Goal: Task Accomplishment & Management: Use online tool/utility

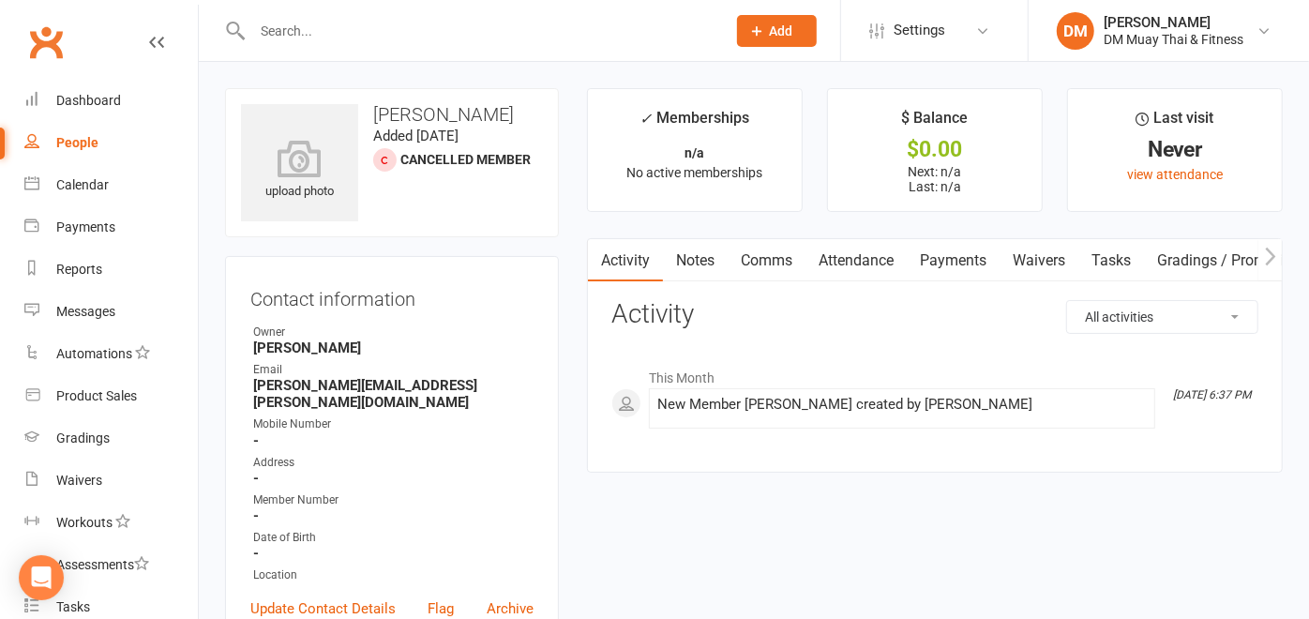
click at [1045, 253] on link "Waivers" at bounding box center [1039, 260] width 79 height 43
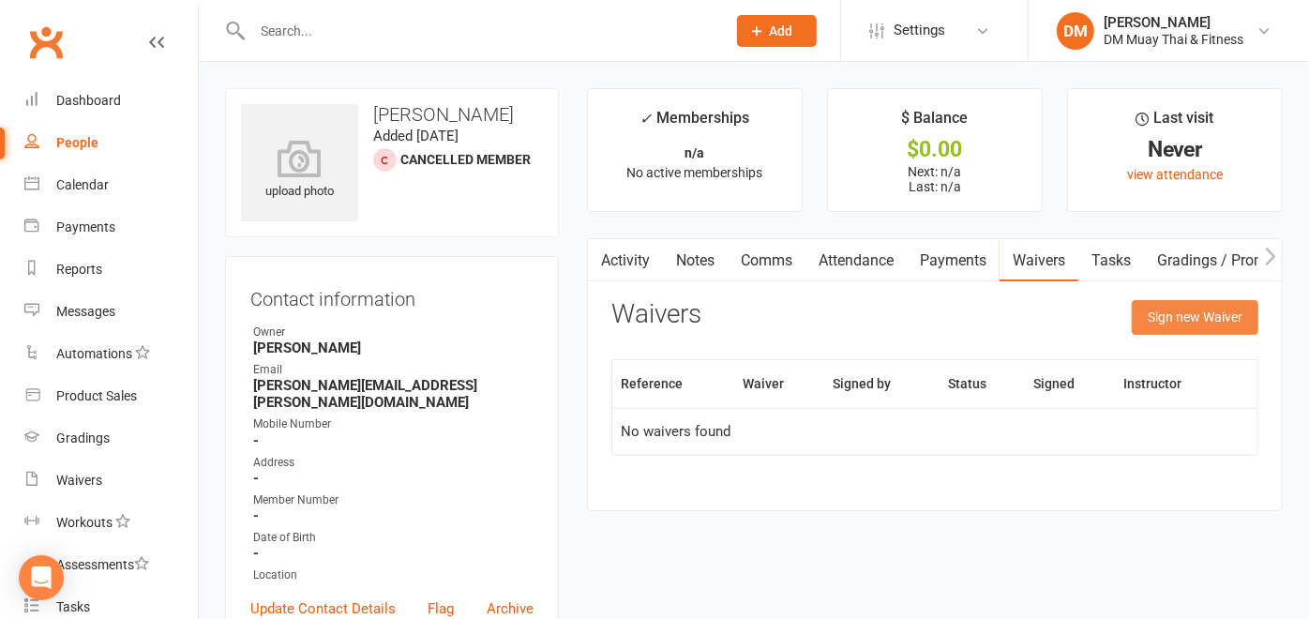
click at [1183, 308] on button "Sign new Waiver" at bounding box center [1195, 317] width 127 height 34
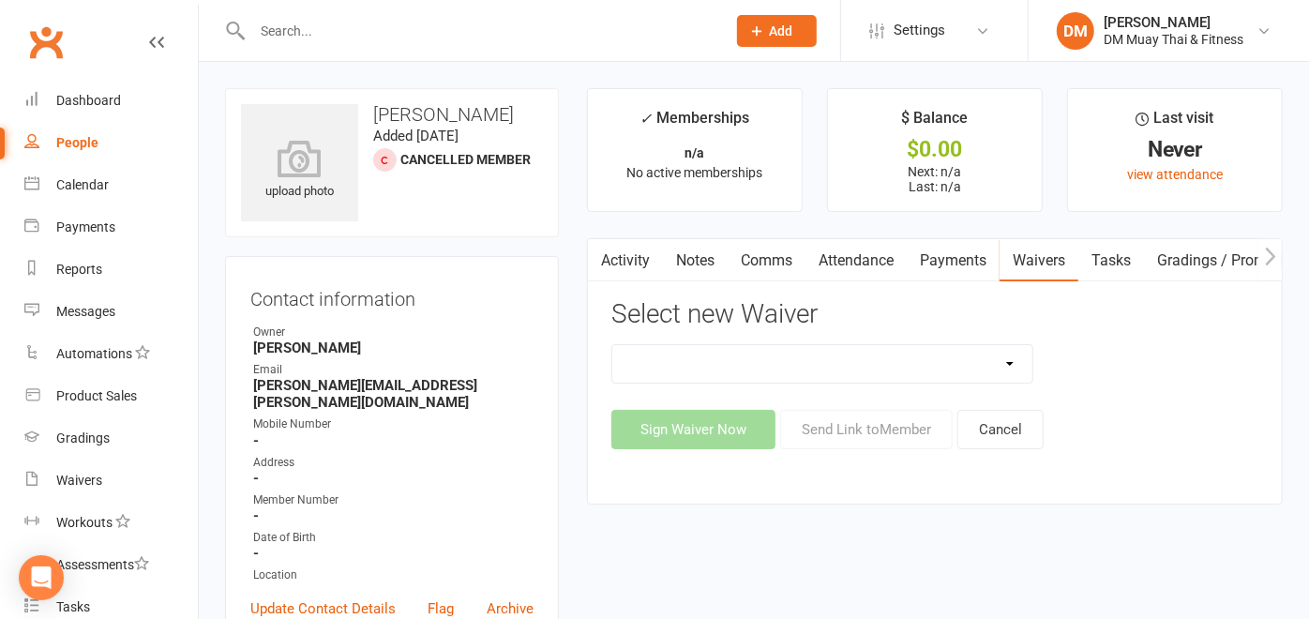
click at [1010, 354] on select "10 Class Pass 10 Class Pass (1) 2 class weekly fortnightly payments no contract…" at bounding box center [822, 364] width 420 height 38
select select "12213"
click at [612, 345] on select "10 Class Pass 10 Class Pass (1) 2 class weekly fortnightly payments no contract…" at bounding box center [822, 364] width 420 height 38
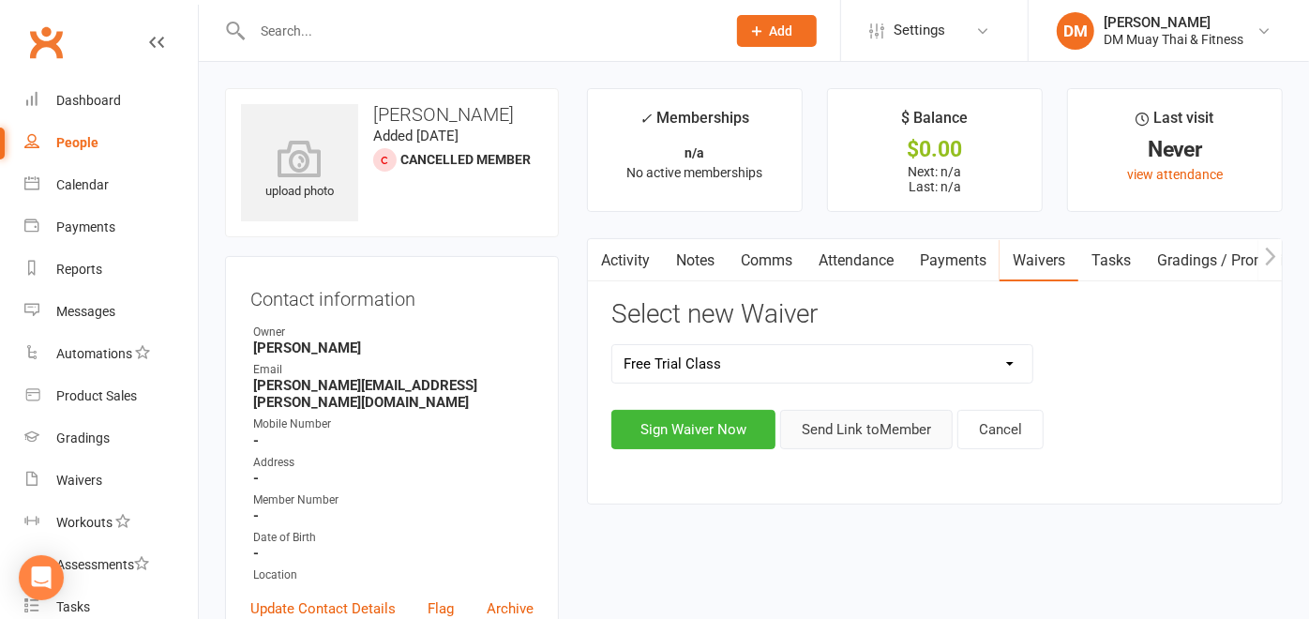
click at [874, 421] on button "Send Link to Member" at bounding box center [866, 429] width 173 height 39
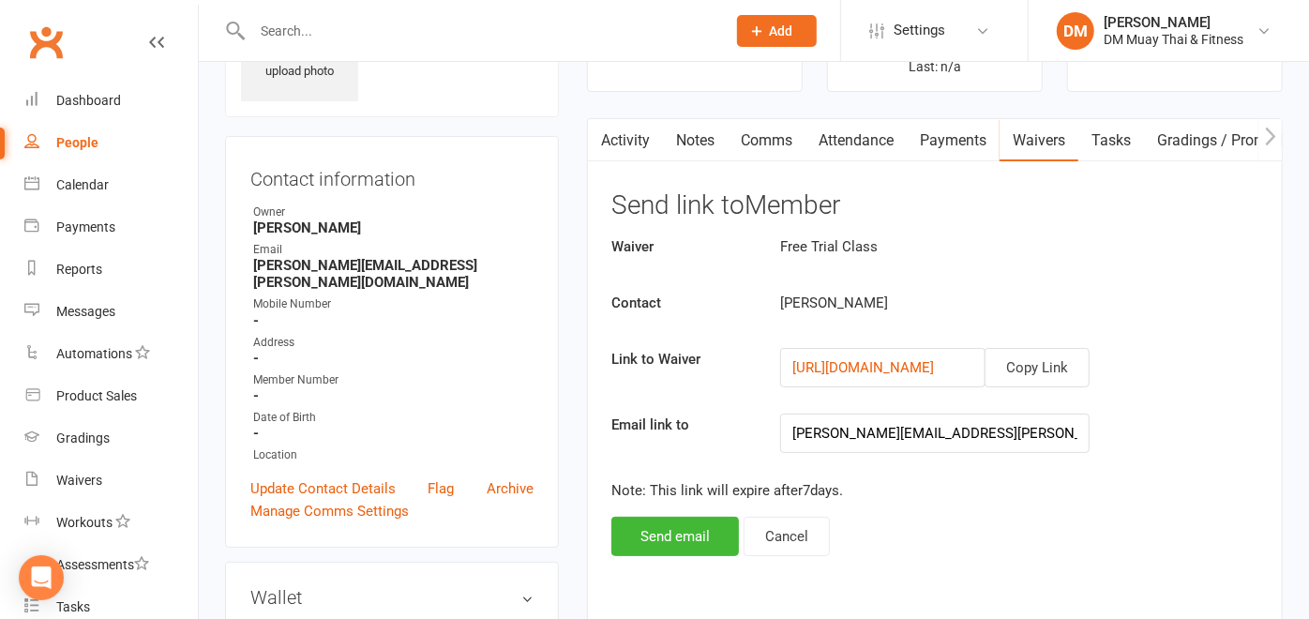
scroll to position [312, 0]
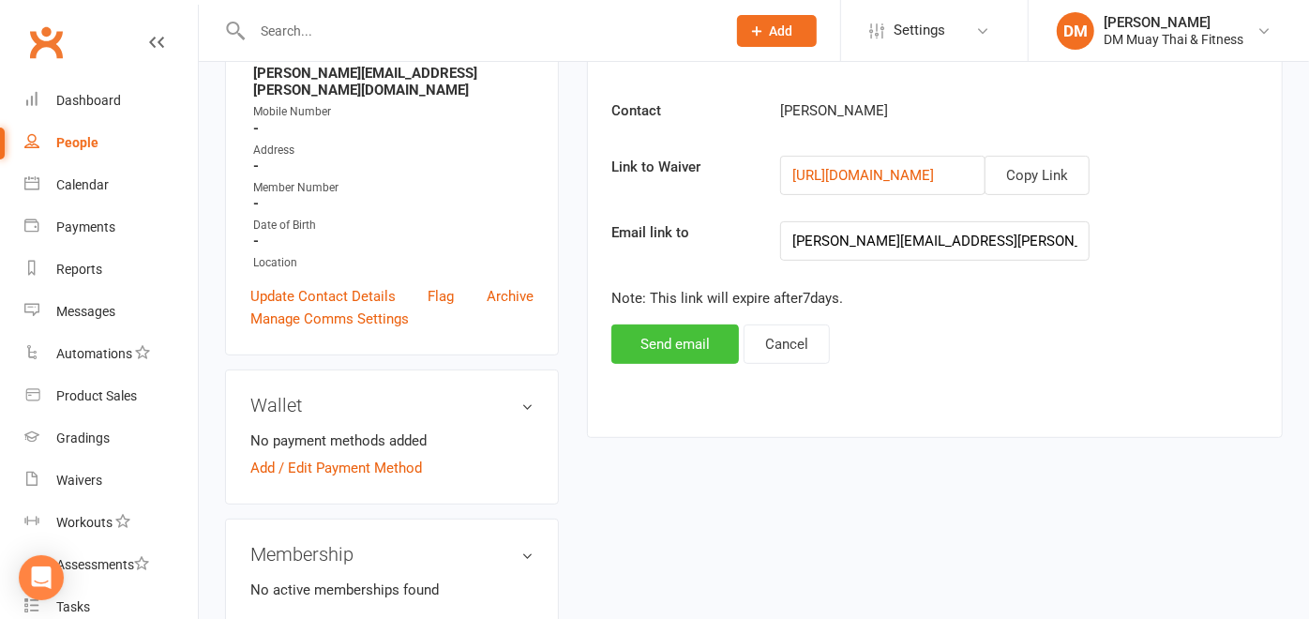
click at [672, 339] on button "Send email" at bounding box center [675, 343] width 128 height 39
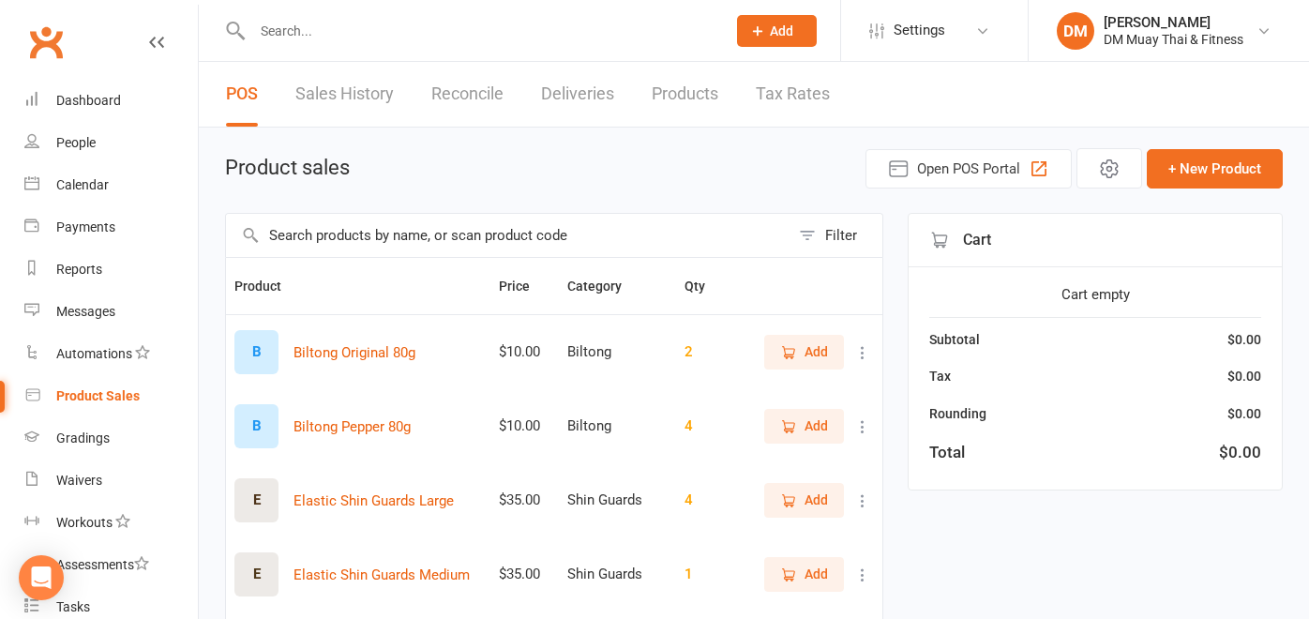
select select "100"
click at [482, 98] on link "Reconcile" at bounding box center [467, 94] width 72 height 65
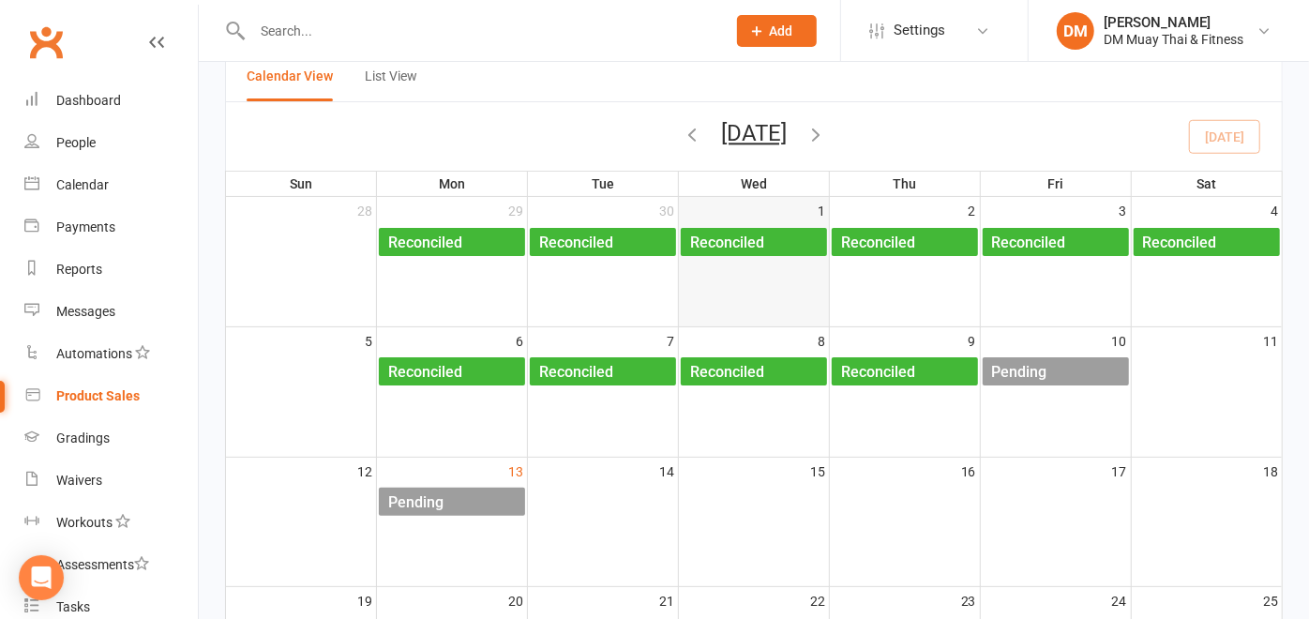
scroll to position [104, 0]
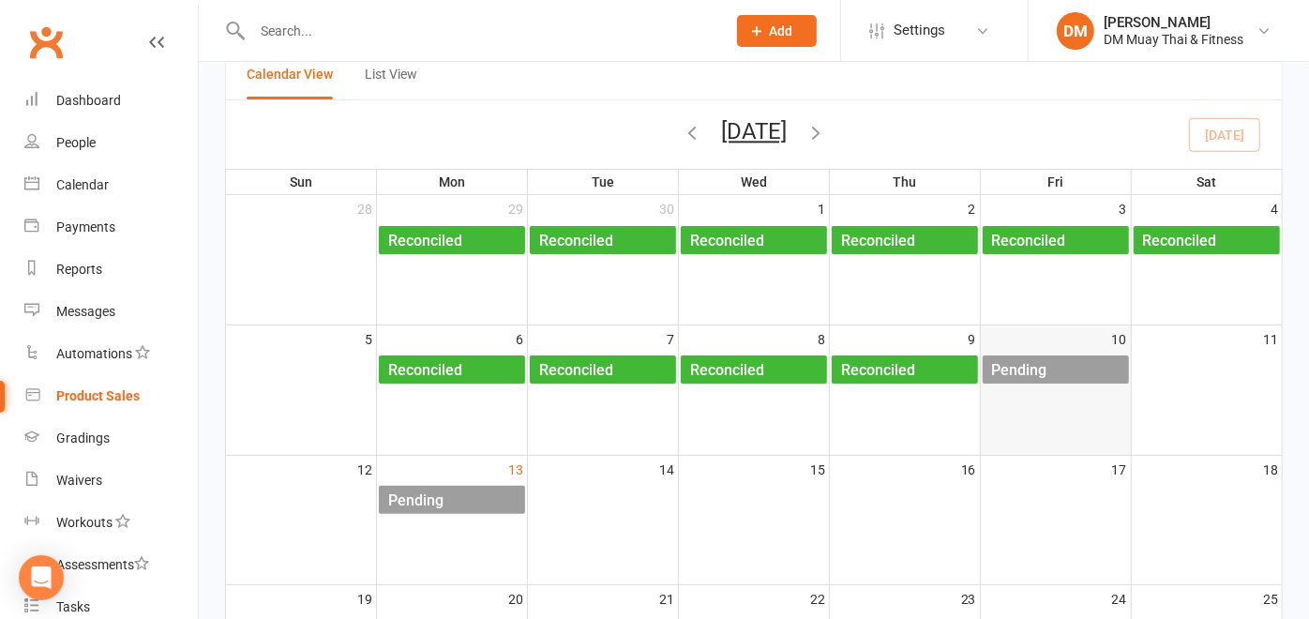
click at [1040, 369] on div "Pending" at bounding box center [1019, 370] width 57 height 30
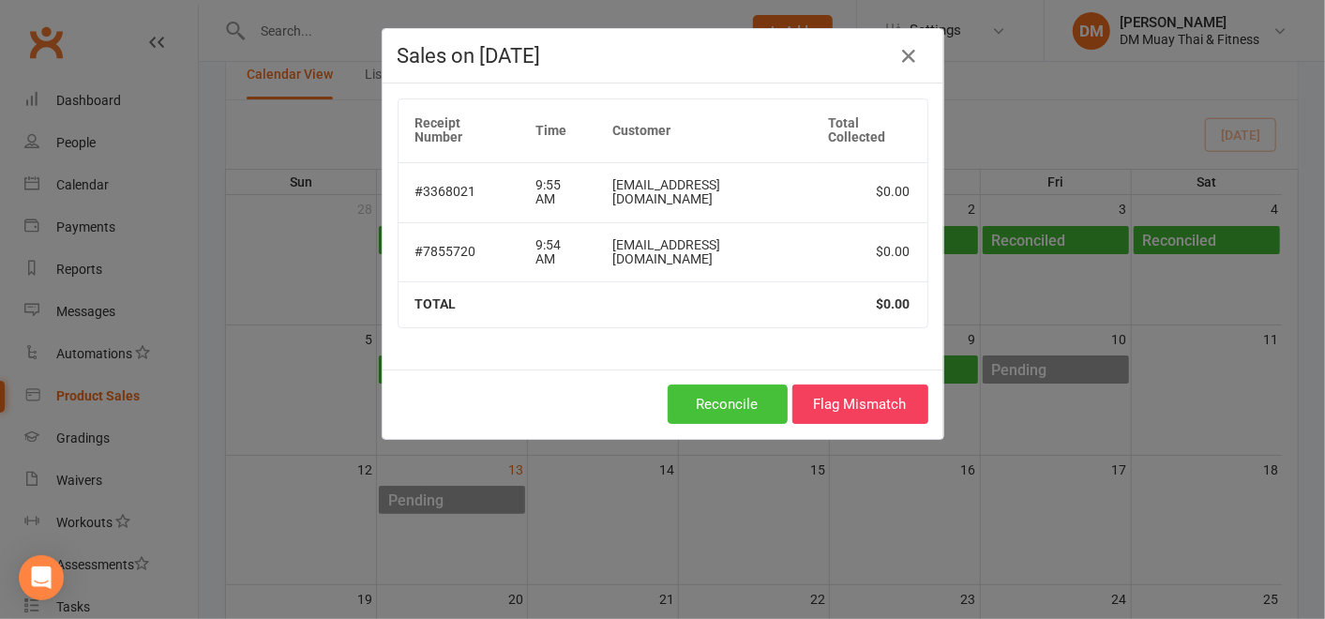
click at [711, 402] on button "Reconcile" at bounding box center [728, 403] width 120 height 39
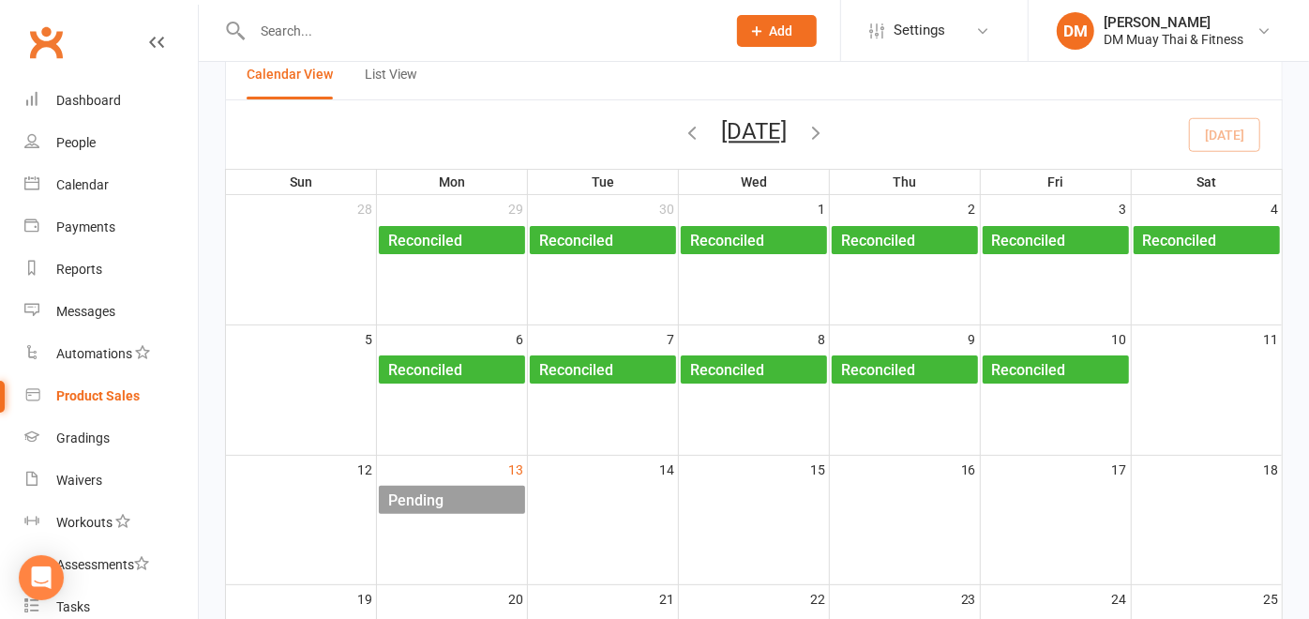
click at [469, 494] on div "Pending" at bounding box center [456, 501] width 138 height 30
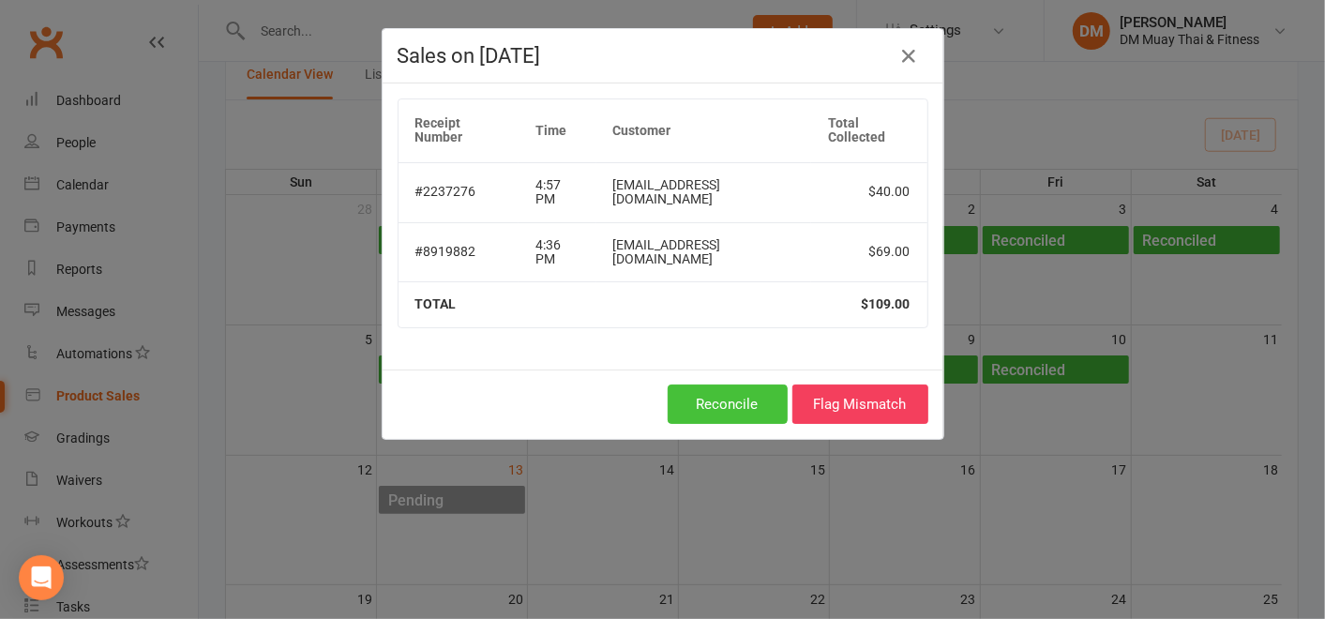
click at [704, 406] on button "Reconcile" at bounding box center [728, 403] width 120 height 39
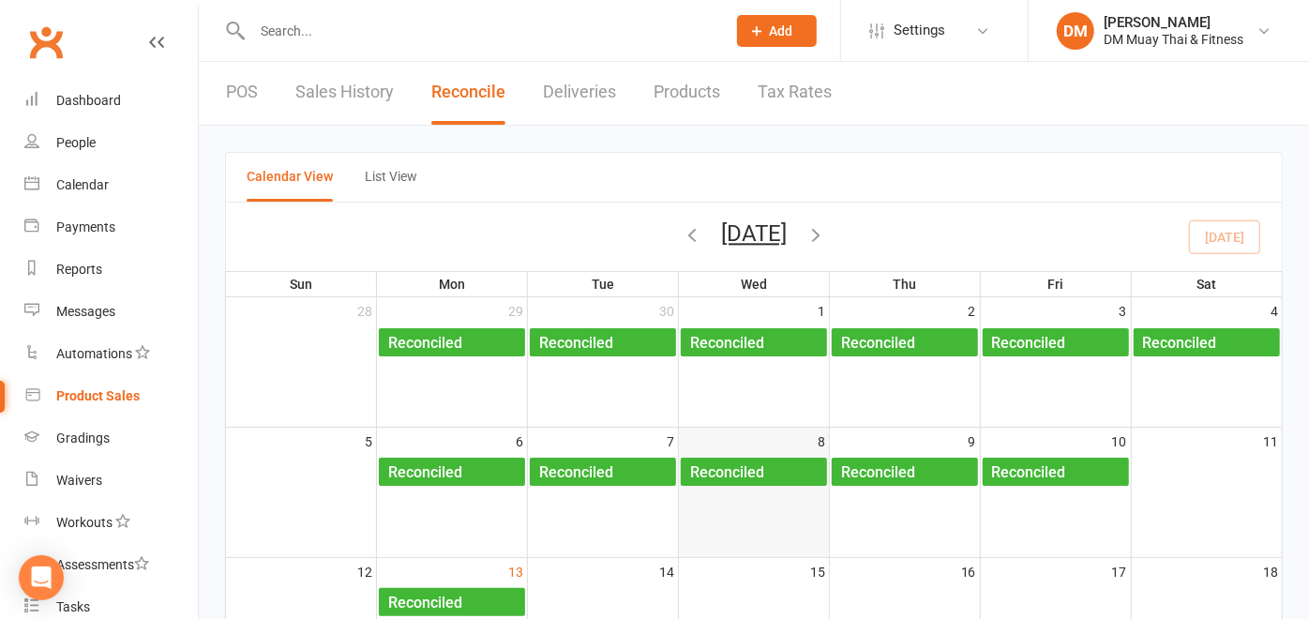
scroll to position [0, 0]
